Goal: Task Accomplishment & Management: Manage account settings

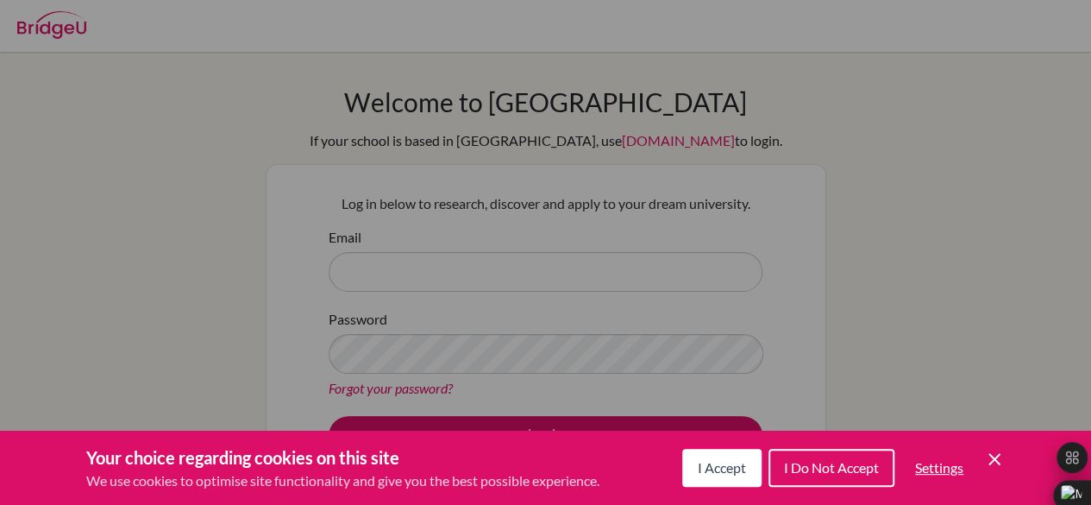
click at [714, 468] on span "I Accept" at bounding box center [722, 467] width 48 height 16
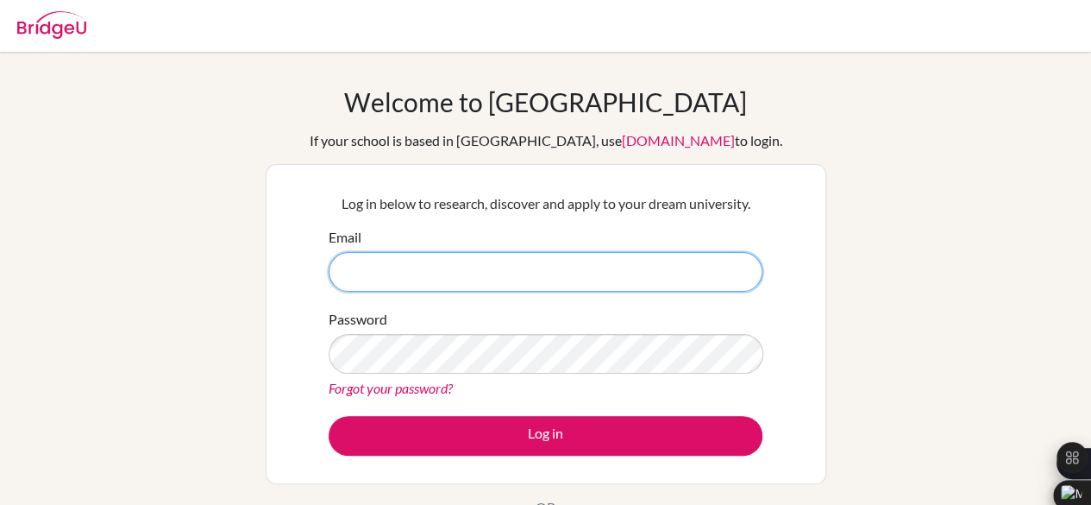
click at [581, 276] on input "Email" at bounding box center [546, 272] width 434 height 40
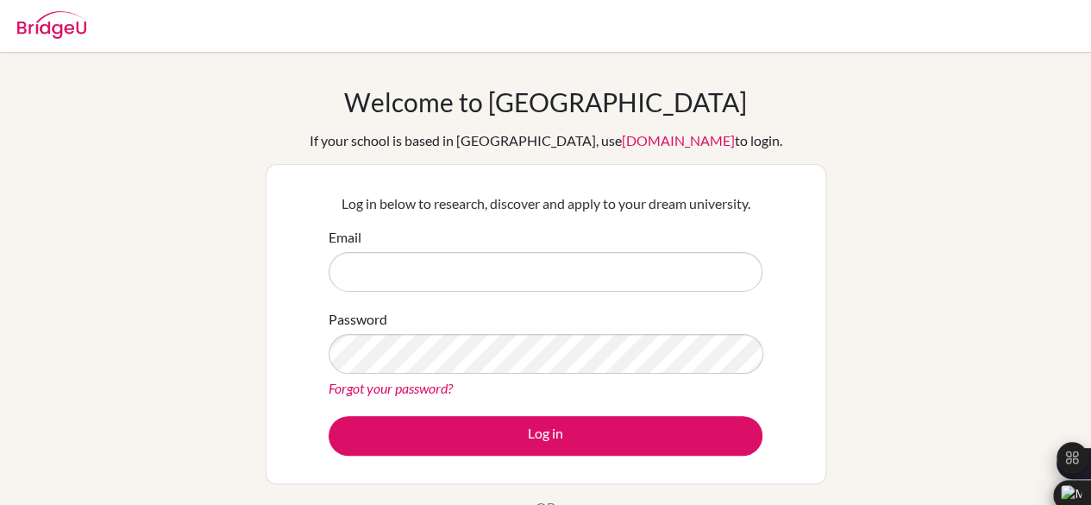
click at [413, 286] on input "Email" at bounding box center [546, 272] width 434 height 40
type input "v"
type input "dia210100@diaestudents.com"
click at [329, 416] on button "Log in" at bounding box center [546, 436] width 434 height 40
